Goal: Task Accomplishment & Management: Use online tool/utility

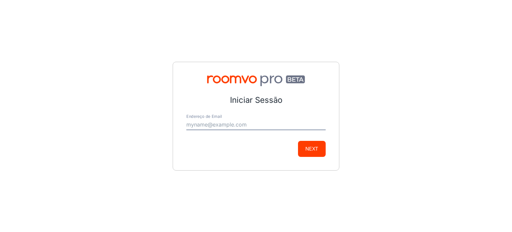
click at [238, 116] on div "Endereço de Email" at bounding box center [255, 122] width 139 height 16
click at [239, 123] on input "Endereço de Email" at bounding box center [255, 124] width 139 height 11
type input "[EMAIL_ADDRESS][DOMAIN_NAME]"
click at [320, 145] on button "Next" at bounding box center [312, 149] width 28 height 16
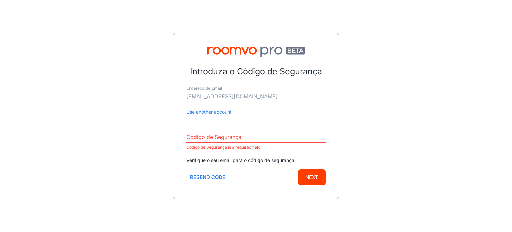
drag, startPoint x: 244, startPoint y: 131, endPoint x: 240, endPoint y: 138, distance: 7.9
click at [240, 138] on input "Código de Segurança" at bounding box center [255, 137] width 139 height 11
paste input "026319"
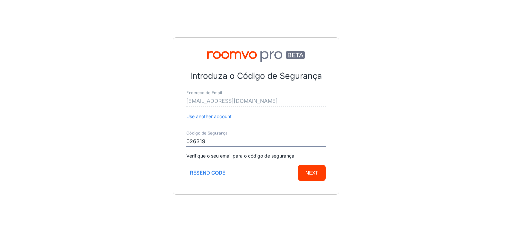
type input "026319"
click at [311, 178] on button "Next" at bounding box center [312, 173] width 28 height 16
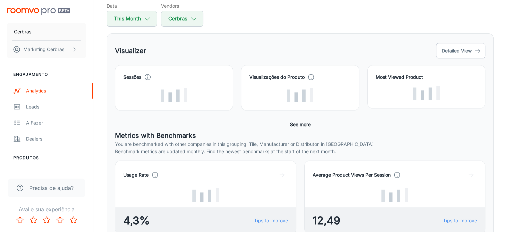
scroll to position [33, 0]
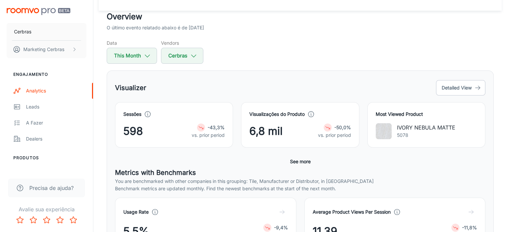
click at [341, 129] on strong "-50,0%" at bounding box center [342, 127] width 17 height 6
click at [335, 136] on p "vs. prior period" at bounding box center [334, 134] width 33 height 7
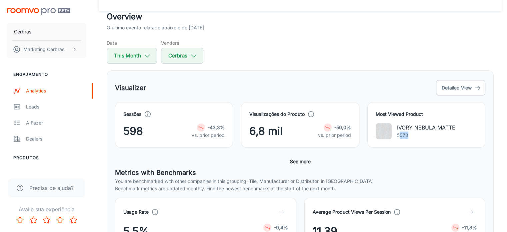
drag, startPoint x: 426, startPoint y: 136, endPoint x: 436, endPoint y: 137, distance: 10.1
click at [436, 137] on p "5078" at bounding box center [426, 134] width 58 height 7
click at [415, 137] on p "5078" at bounding box center [426, 134] width 58 height 7
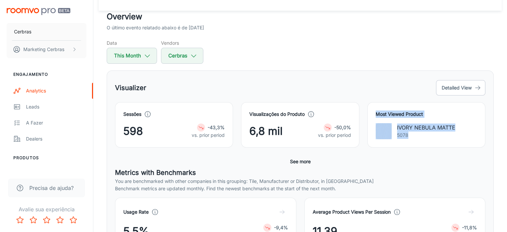
drag, startPoint x: 461, startPoint y: 140, endPoint x: 371, endPoint y: 113, distance: 94.7
click at [371, 113] on div "Most Viewed Product IVORY NEBULA MATTE 5078" at bounding box center [426, 124] width 118 height 45
click at [366, 114] on div "Most Viewed Product IVORY NEBULA MATTE 5078" at bounding box center [422, 120] width 126 height 53
drag, startPoint x: 372, startPoint y: 114, endPoint x: 469, endPoint y: 134, distance: 99.4
click at [469, 134] on div "Most Viewed Product IVORY NEBULA MATTE 5078" at bounding box center [426, 124] width 118 height 45
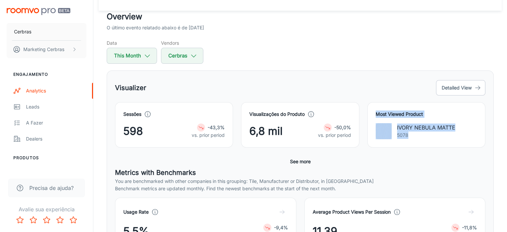
click at [427, 137] on p "5078" at bounding box center [426, 134] width 58 height 7
drag, startPoint x: 446, startPoint y: 136, endPoint x: 367, endPoint y: 115, distance: 81.1
click at [367, 115] on div "Most Viewed Product IVORY NEBULA MATTE 5078" at bounding box center [426, 124] width 118 height 45
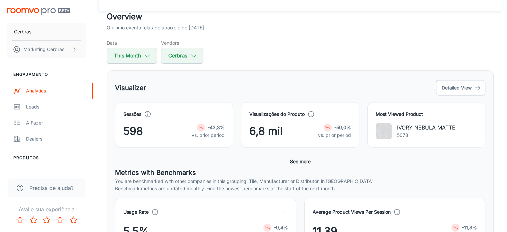
click at [341, 111] on div "Visualizações do Produto" at bounding box center [299, 113] width 101 height 7
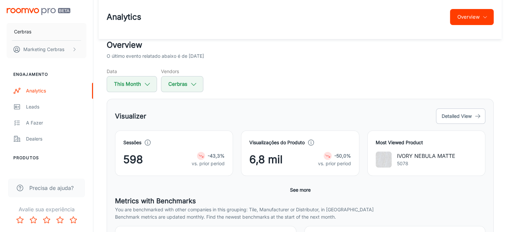
scroll to position [0, 0]
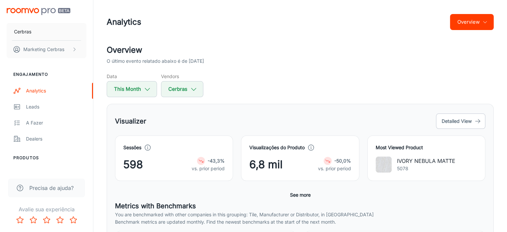
click at [255, 162] on span "6,8 mil" at bounding box center [265, 164] width 33 height 16
click at [137, 164] on span "598" at bounding box center [133, 164] width 20 height 16
